Goal: Navigation & Orientation: Find specific page/section

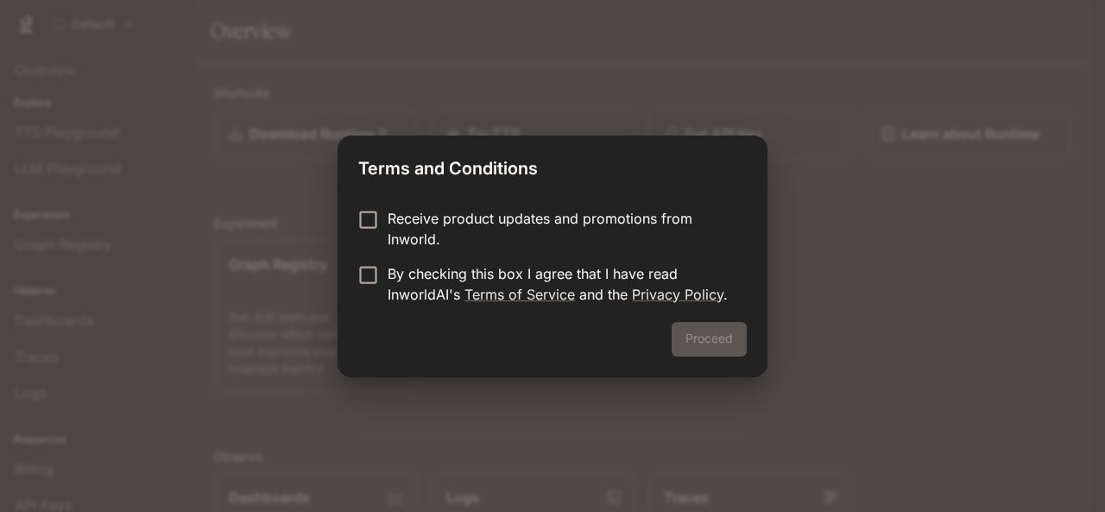
click at [582, 214] on p "Receive product updates and promotions from Inworld." at bounding box center [560, 228] width 345 height 41
click at [588, 278] on p "By checking this box I agree that I have read InworldAI's Terms of Service and …" at bounding box center [560, 283] width 345 height 41
click at [691, 347] on button "Proceed" at bounding box center [709, 339] width 75 height 35
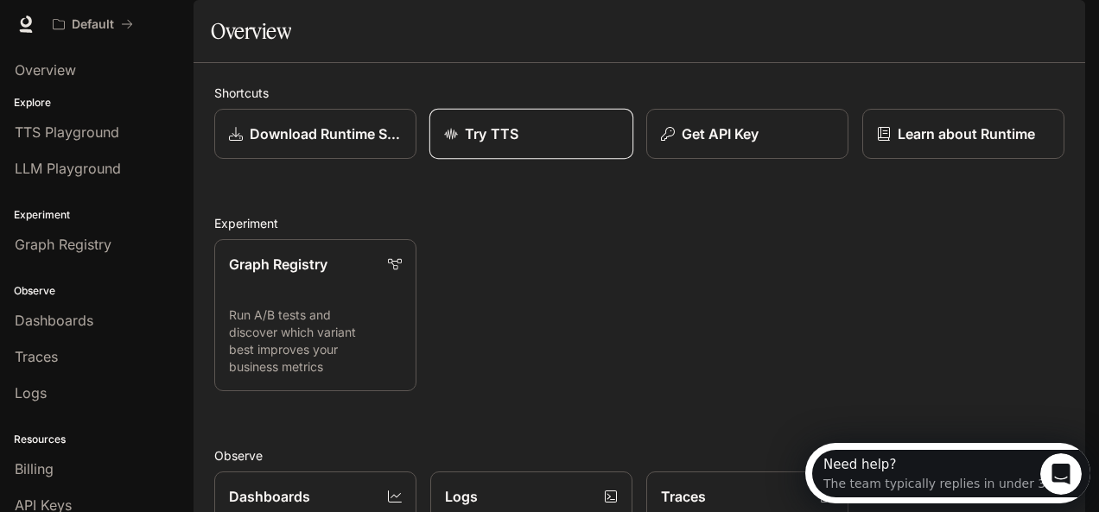
click at [569, 160] on link "Try TTS" at bounding box center [531, 134] width 204 height 51
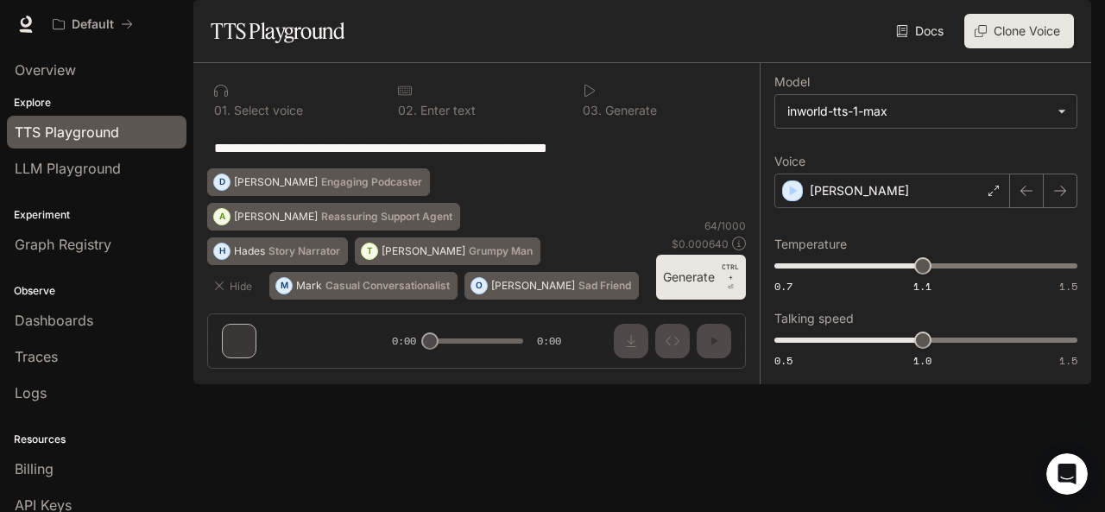
click at [93, 105] on p "Explore" at bounding box center [96, 103] width 193 height 16
click at [64, 166] on span "LLM Playground" at bounding box center [68, 168] width 106 height 21
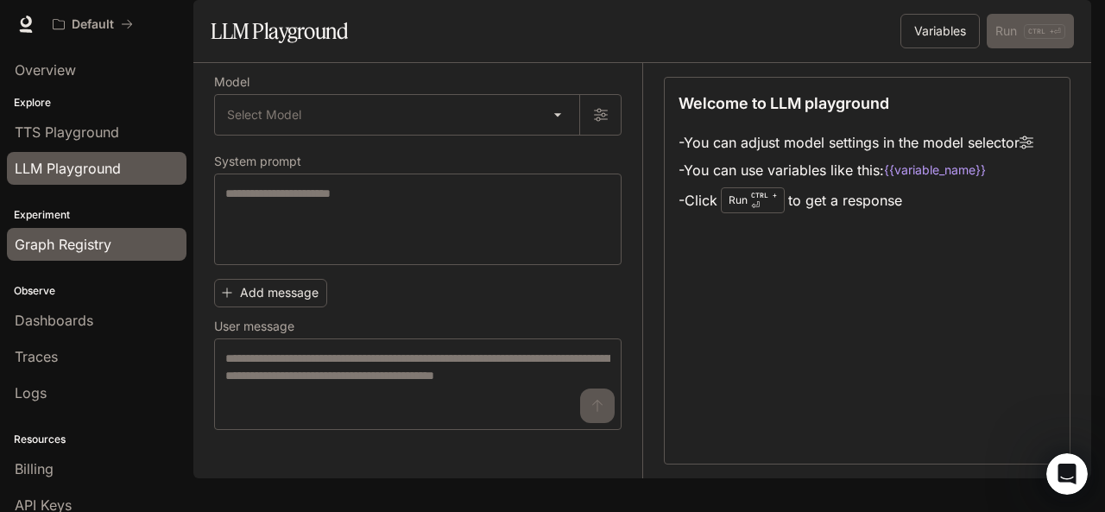
click at [88, 237] on span "Graph Registry" at bounding box center [63, 244] width 97 height 21
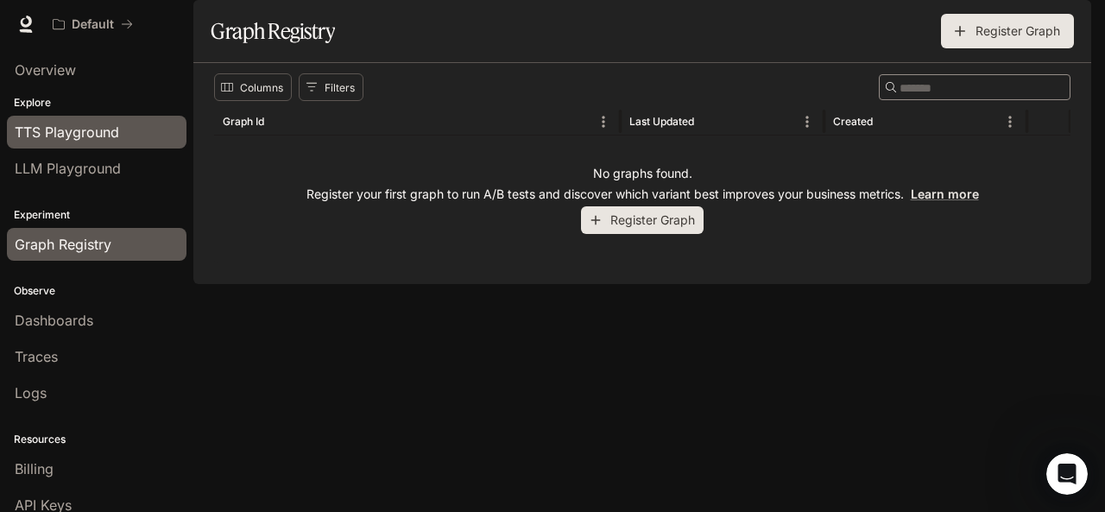
click at [74, 140] on span "TTS Playground" at bounding box center [67, 132] width 105 height 21
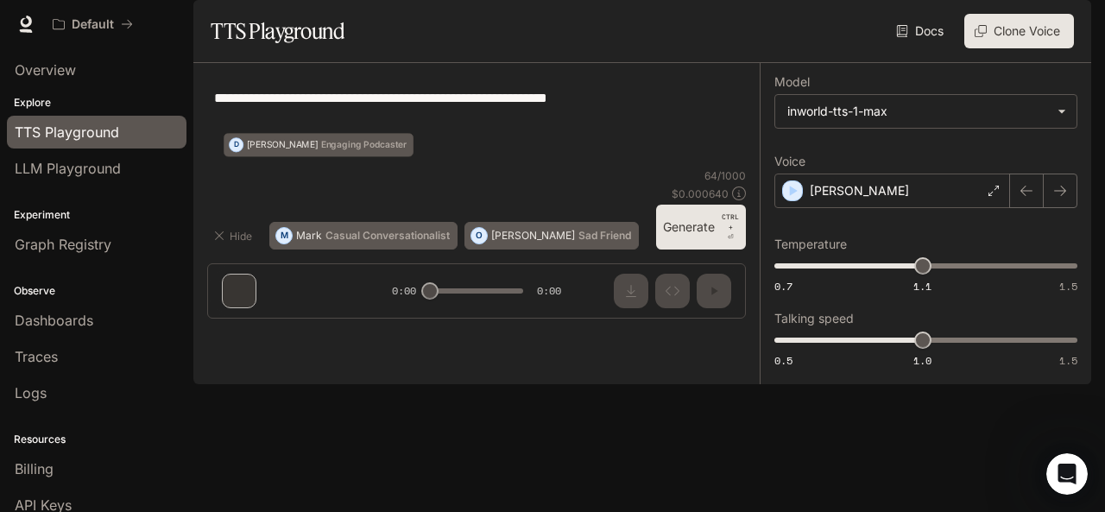
click at [77, 110] on div "Explore TTS Playground LLM Playground" at bounding box center [96, 141] width 193 height 98
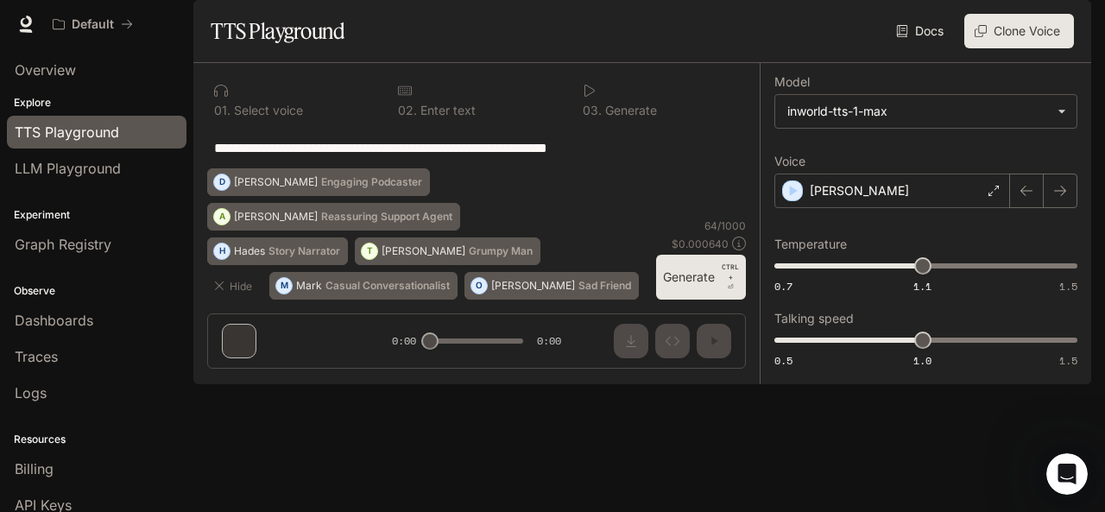
click at [601, 98] on div at bounding box center [661, 91] width 156 height 14
click at [589, 98] on icon at bounding box center [590, 91] width 14 height 14
click at [1067, 30] on img "button" at bounding box center [1067, 24] width 24 height 24
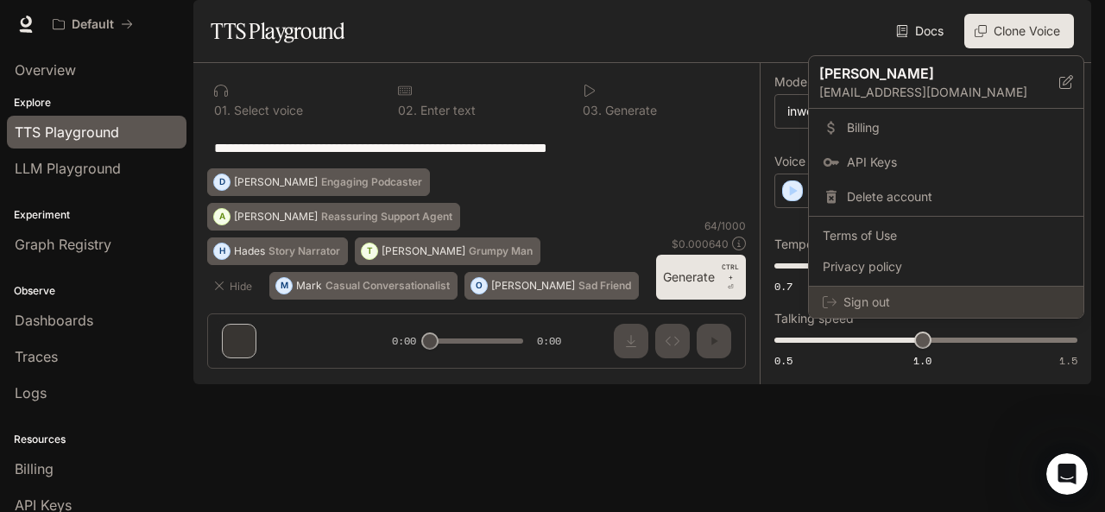
click at [961, 296] on span "Sign out" at bounding box center [957, 302] width 226 height 17
